Goal: Task Accomplishment & Management: Manage account settings

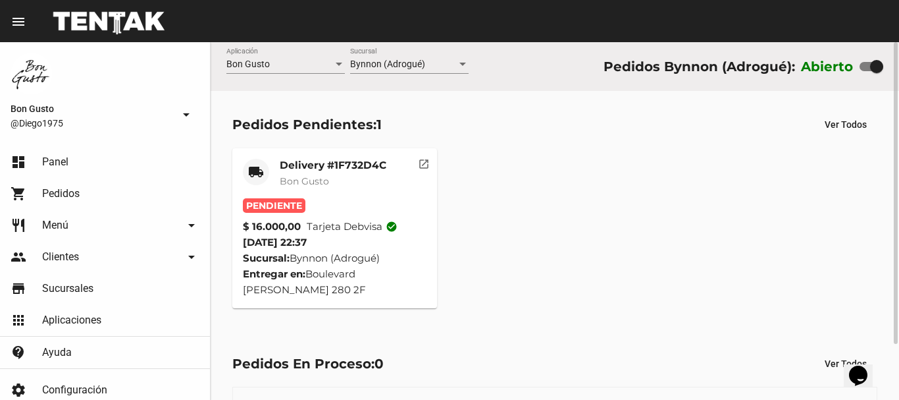
click at [411, 164] on button "open_in_new" at bounding box center [424, 161] width 26 height 26
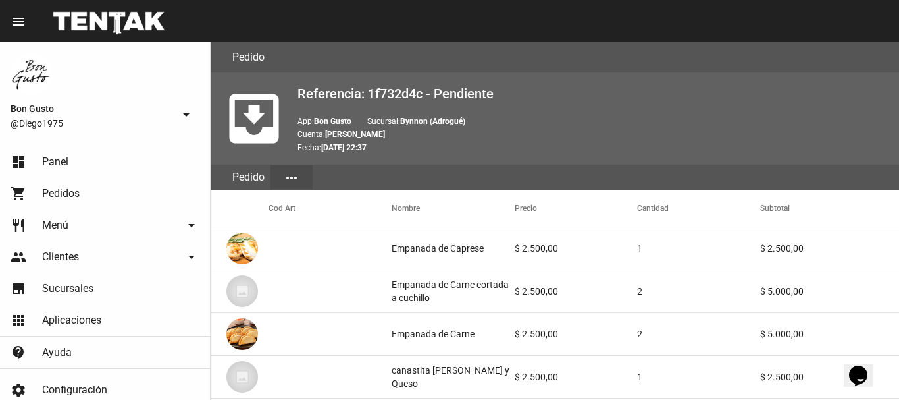
scroll to position [768, 0]
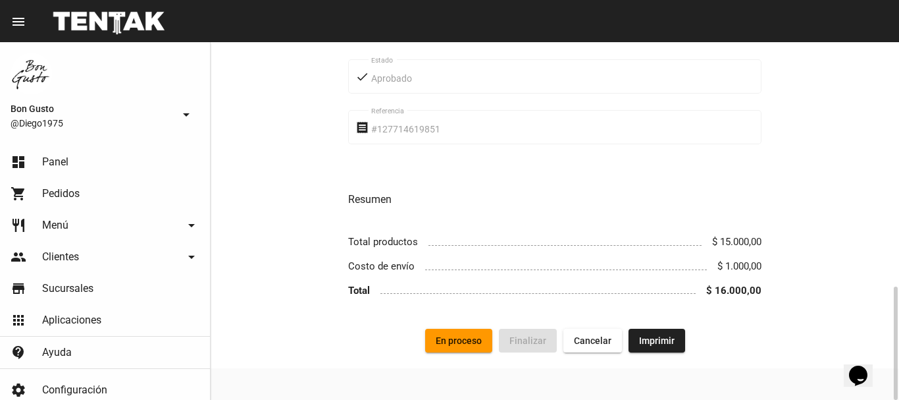
click at [483, 334] on button "En proceso" at bounding box center [458, 341] width 67 height 24
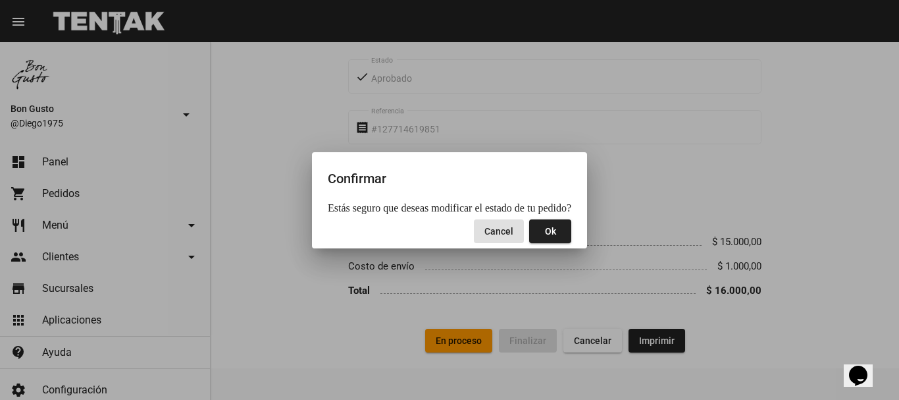
click at [545, 244] on mat-dialog-actions "Cancel Ok" at bounding box center [450, 231] width 244 height 34
click at [548, 230] on span "Ok" at bounding box center [550, 231] width 11 height 11
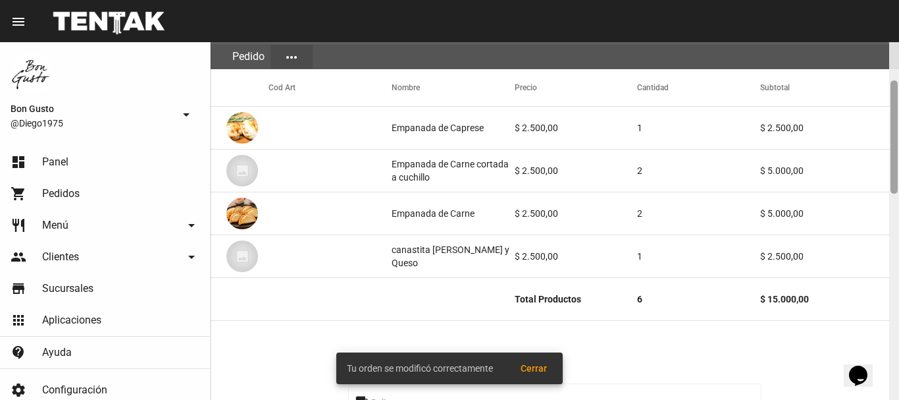
scroll to position [92, 0]
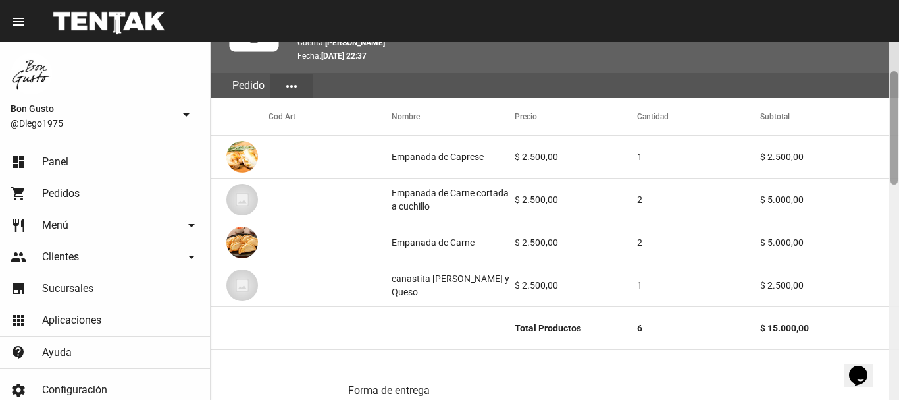
drag, startPoint x: 896, startPoint y: 230, endPoint x: 897, endPoint y: 119, distance: 110.6
click at [897, 119] on div at bounding box center [894, 127] width 7 height 113
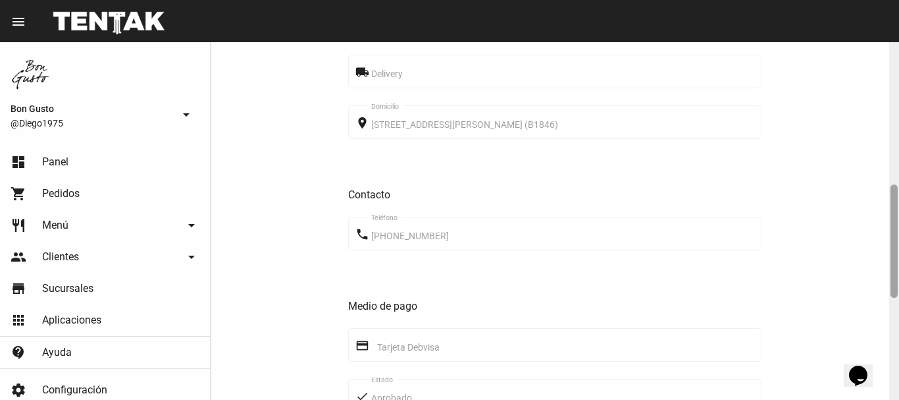
drag, startPoint x: 898, startPoint y: 99, endPoint x: 899, endPoint y: 174, distance: 75.1
click at [899, 174] on div at bounding box center [894, 220] width 10 height 357
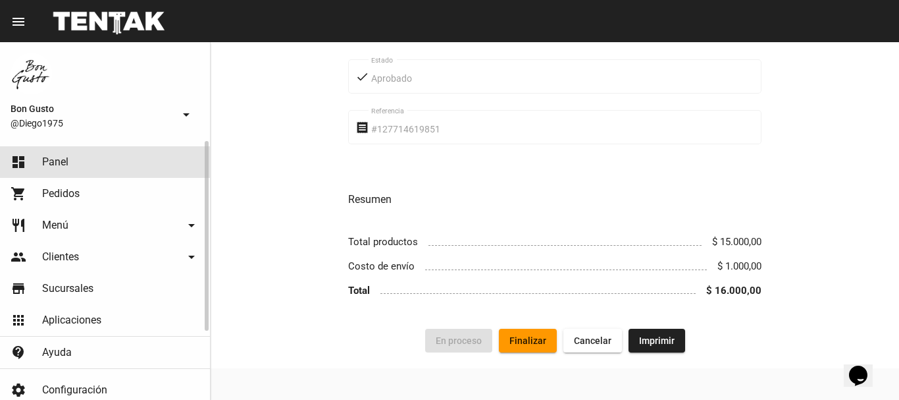
click at [84, 164] on link "dashboard Panel" at bounding box center [105, 162] width 210 height 32
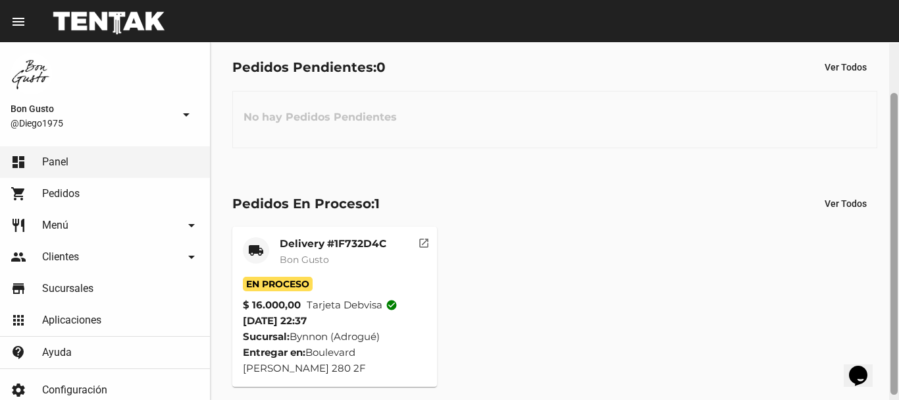
scroll to position [59, 0]
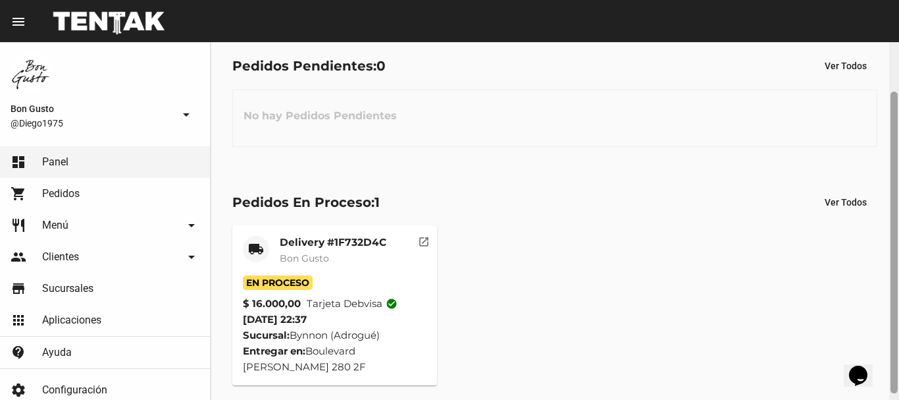
drag, startPoint x: 897, startPoint y: 90, endPoint x: 893, endPoint y: 135, distance: 44.9
click at [890, 140] on div at bounding box center [894, 220] width 10 height 357
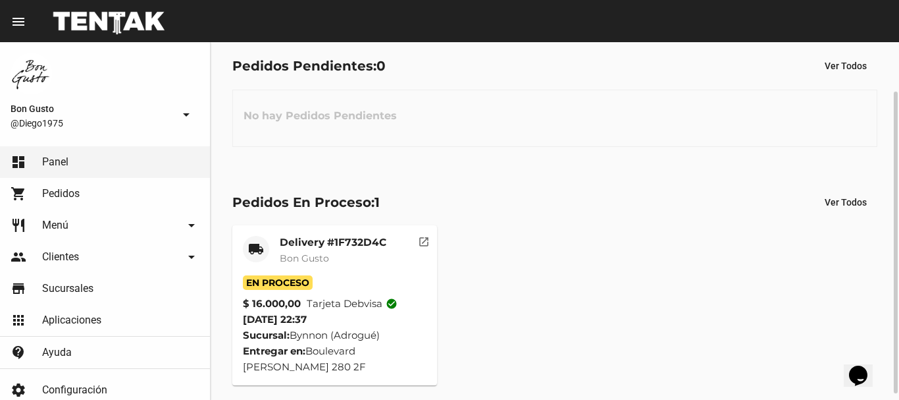
click at [391, 261] on mat-card-header "local_shipping Delivery #1F732D4C Bon Gusto" at bounding box center [335, 255] width 184 height 39
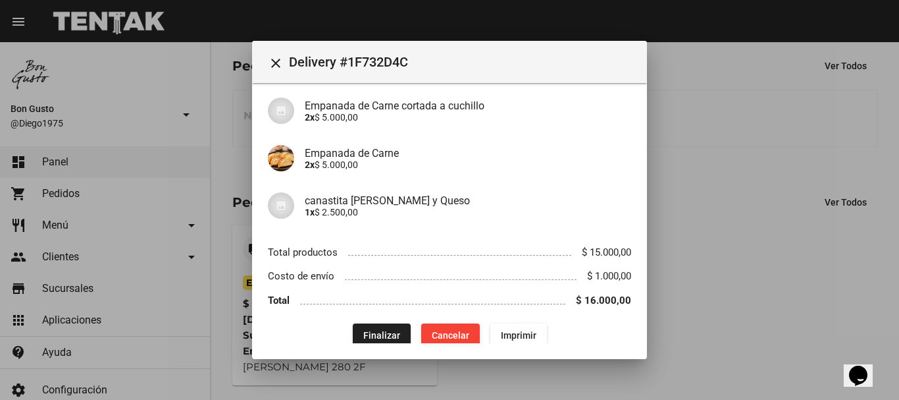
scroll to position [168, 0]
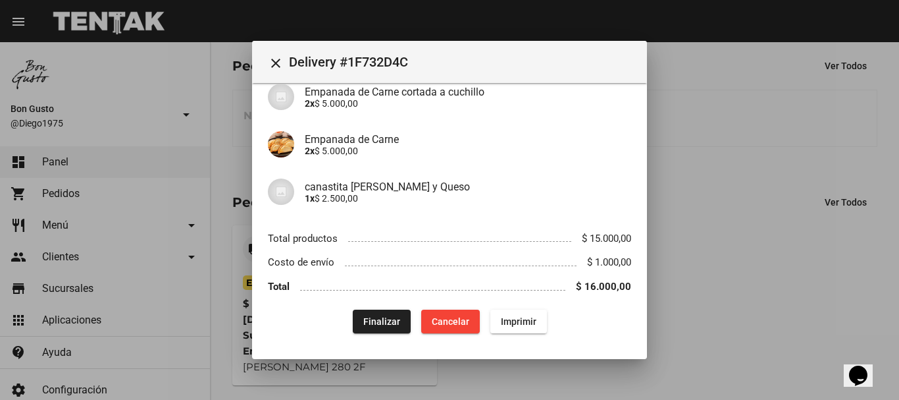
click at [676, 298] on div at bounding box center [449, 200] width 899 height 400
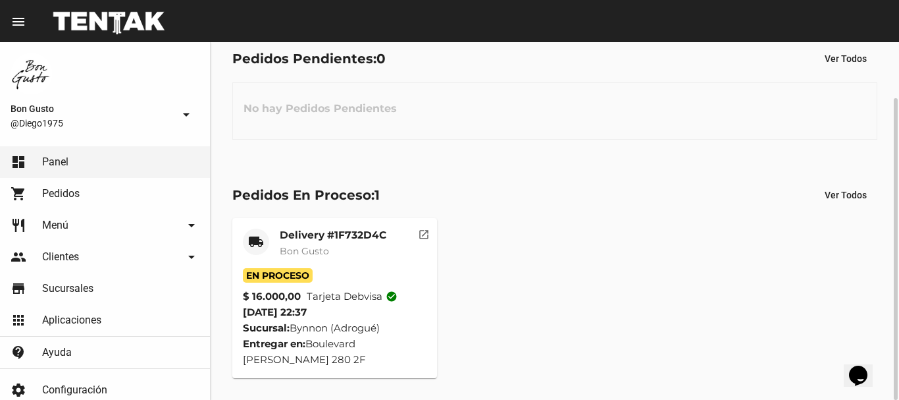
scroll to position [0, 0]
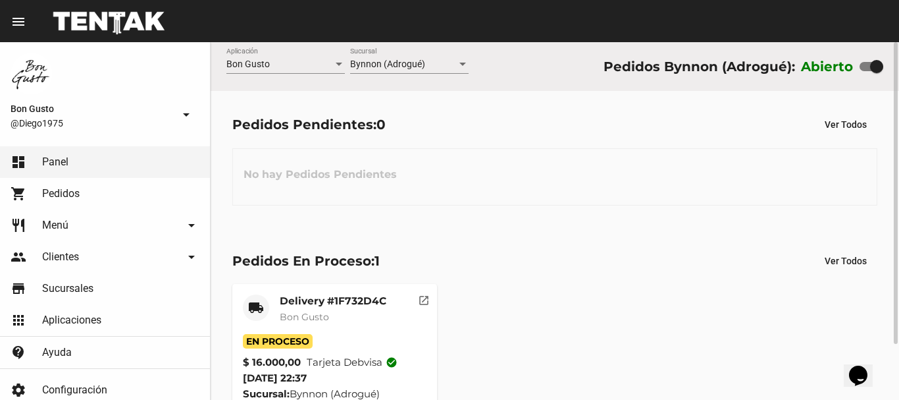
click at [876, 65] on div at bounding box center [876, 66] width 13 height 13
click at [866, 71] on input "checkbox" at bounding box center [866, 71] width 1 height 1
checkbox input "false"
click at [422, 300] on mat-icon "open_in_new" at bounding box center [424, 298] width 12 height 12
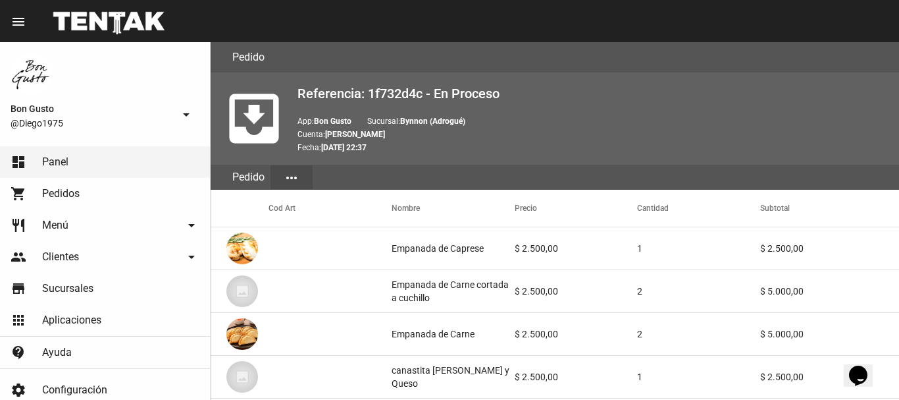
scroll to position [768, 0]
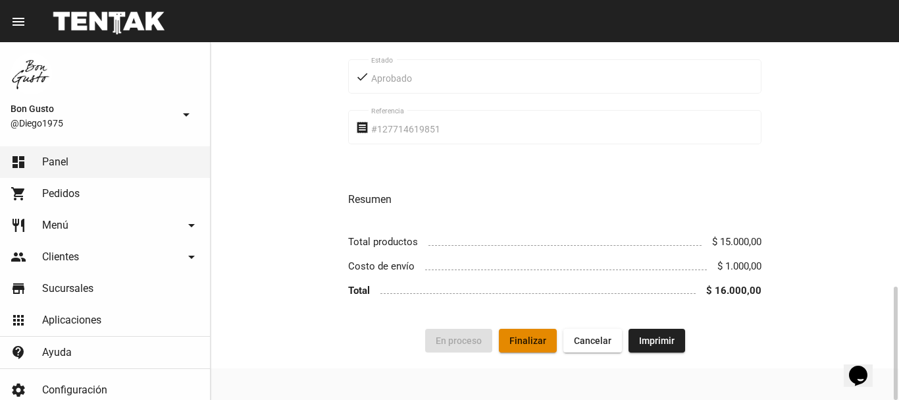
click at [532, 342] on span "Finalizar" at bounding box center [528, 340] width 37 height 11
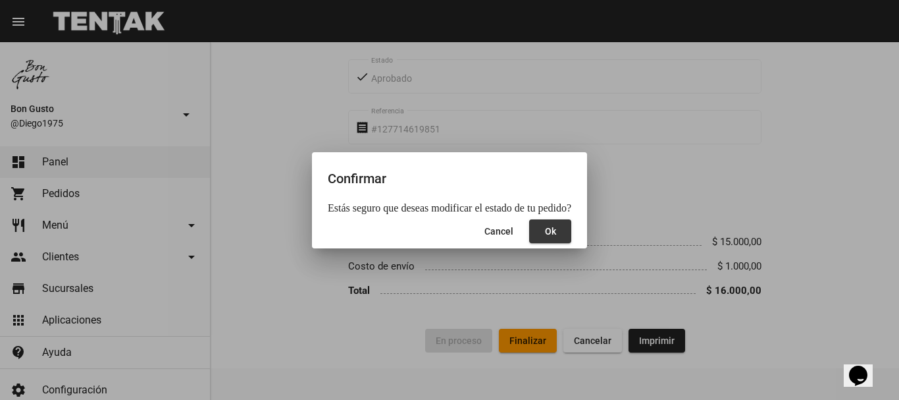
click at [547, 236] on span "Ok" at bounding box center [550, 231] width 11 height 11
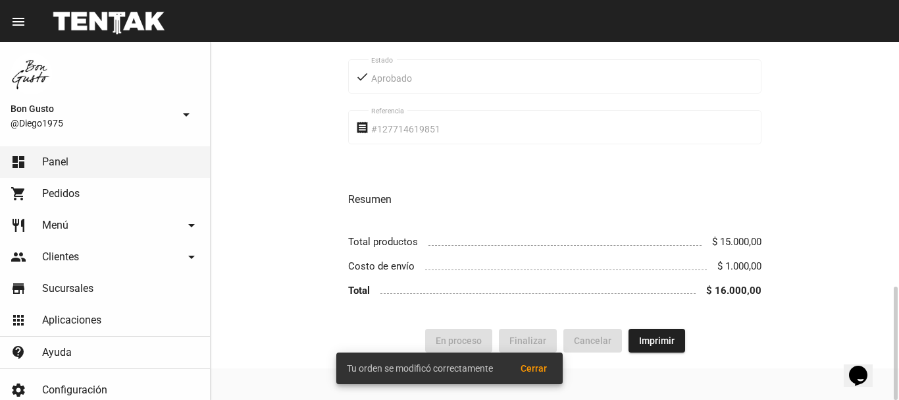
scroll to position [0, 0]
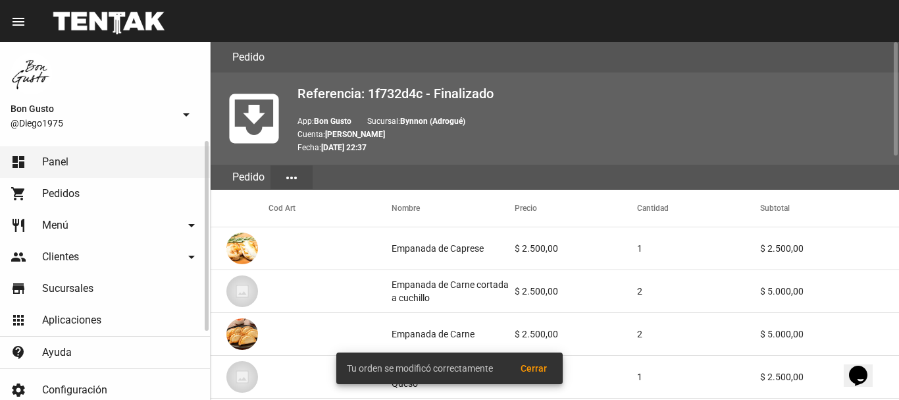
click at [92, 161] on link "dashboard Panel" at bounding box center [105, 162] width 210 height 32
